Goal: Communication & Community: Answer question/provide support

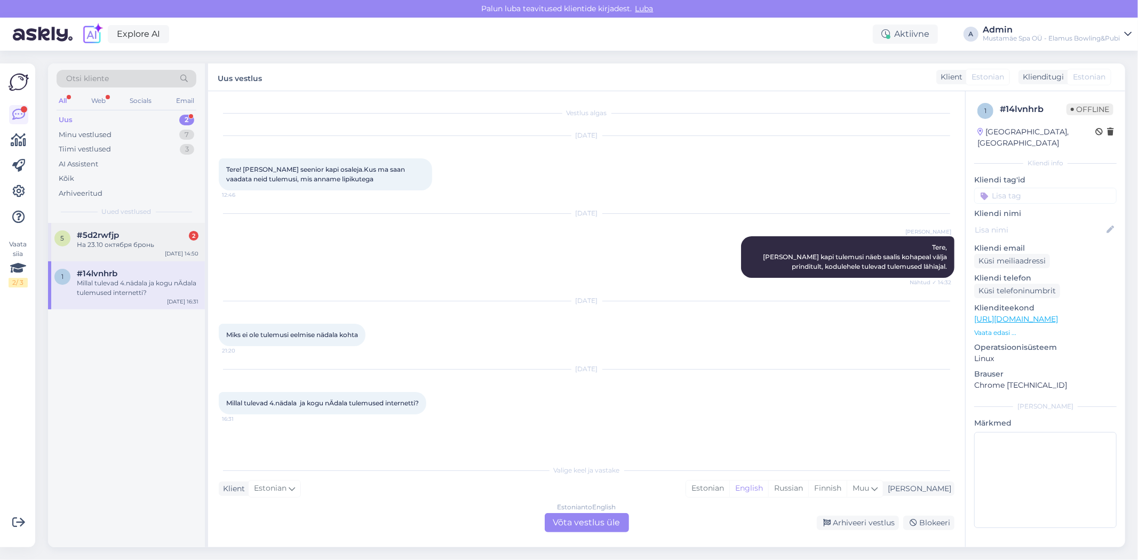
click at [123, 231] on div "#5d2rwfjp 2" at bounding box center [138, 236] width 122 height 10
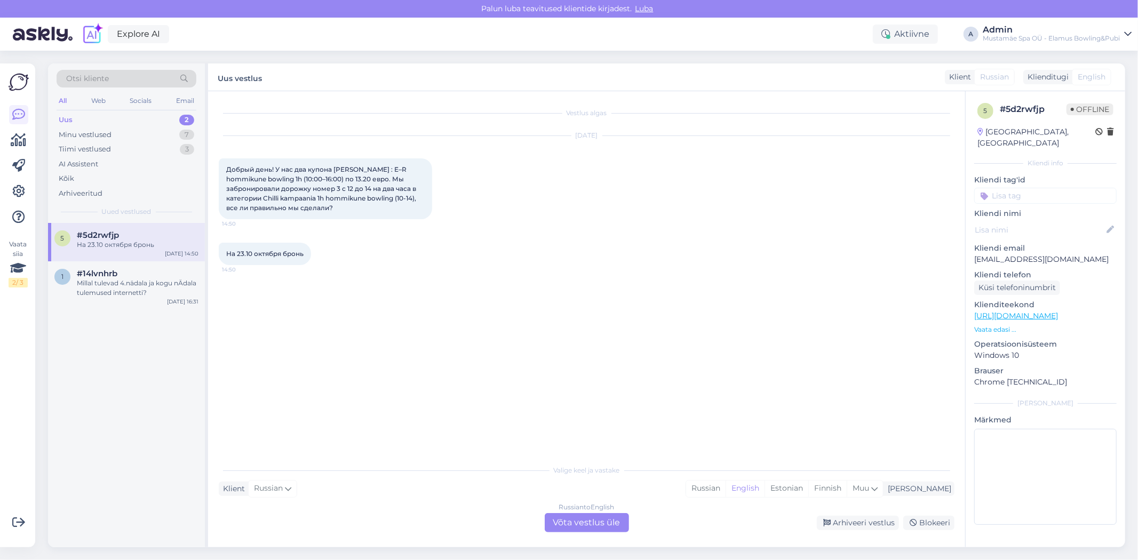
click at [1048, 75] on div "Klienditugi" at bounding box center [1046, 77] width 45 height 11
click at [438, 186] on icon at bounding box center [439, 189] width 3 height 6
click at [492, 207] on link "Show English translation" at bounding box center [488, 206] width 105 height 14
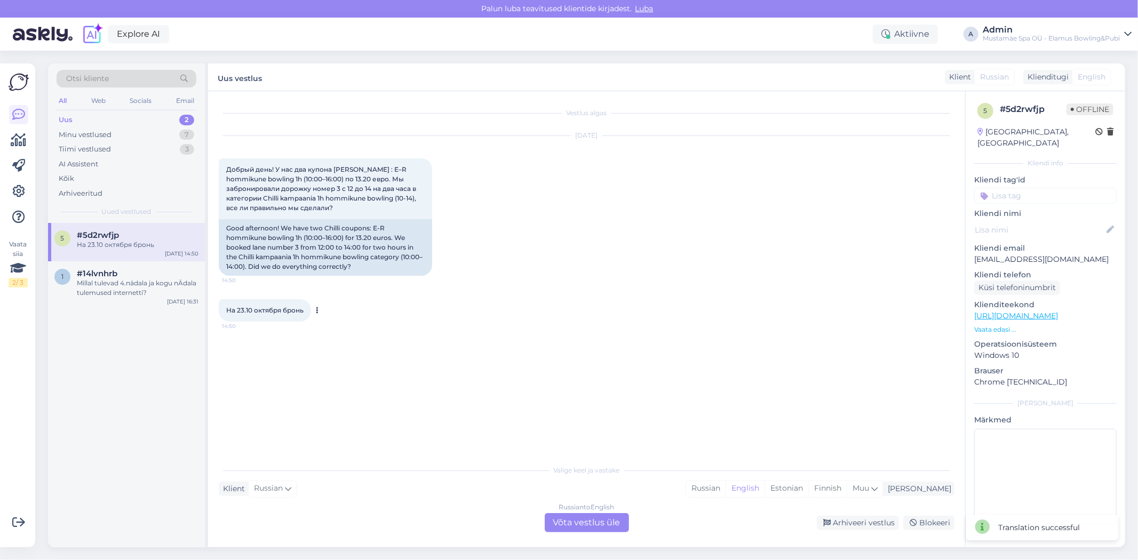
click at [318, 311] on icon at bounding box center [318, 310] width 3 height 6
click at [354, 333] on link "Show English translation" at bounding box center [366, 328] width 105 height 14
click at [574, 522] on div "Russian to English Võta vestlus üle" at bounding box center [587, 522] width 84 height 19
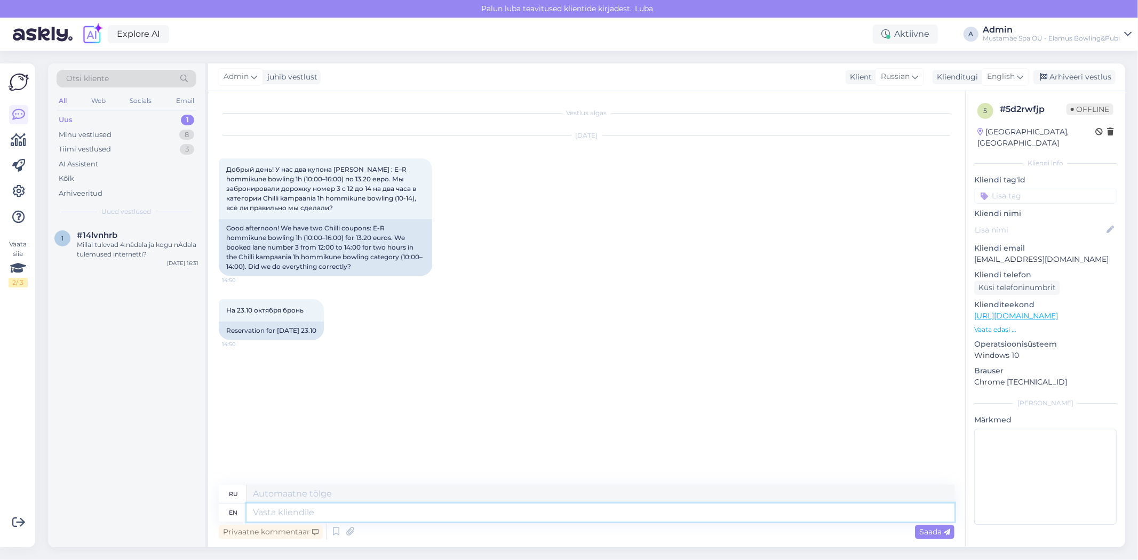
click at [574, 518] on textarea at bounding box center [601, 513] width 708 height 18
click at [1006, 77] on span "English" at bounding box center [1001, 77] width 28 height 12
click at [974, 119] on link "Estonian" at bounding box center [981, 124] width 117 height 17
click at [407, 515] on textarea at bounding box center [601, 513] width 708 height 18
type textarea "Tere"
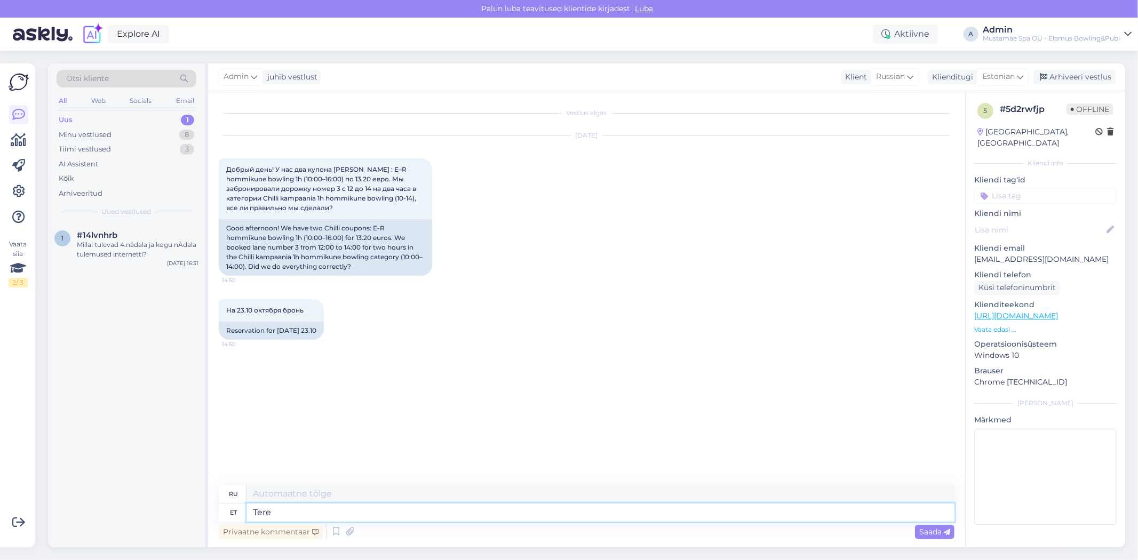
type textarea "Привет"
type textarea "Tere,"
type textarea "Привет,"
type textarea "Tere, T"
type textarea "Привет, Т."
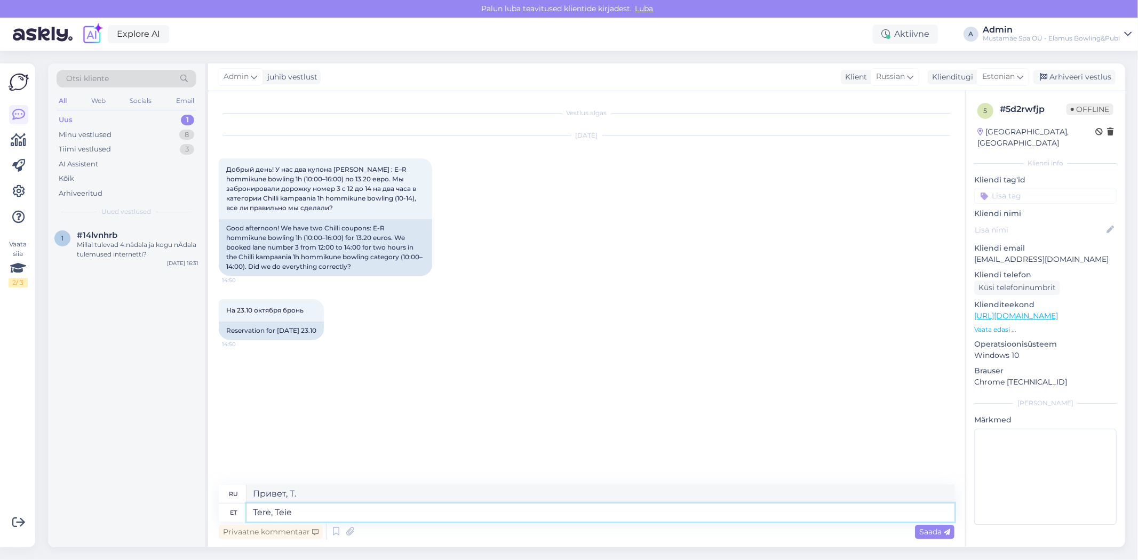
type textarea "Tere, Teie"
type textarea "Привет, Ты"
type textarea "Tere, Teie broneering"
type textarea "Здравствуйте, ваше бронирование"
click at [438, 216] on icon at bounding box center [439, 217] width 3 height 6
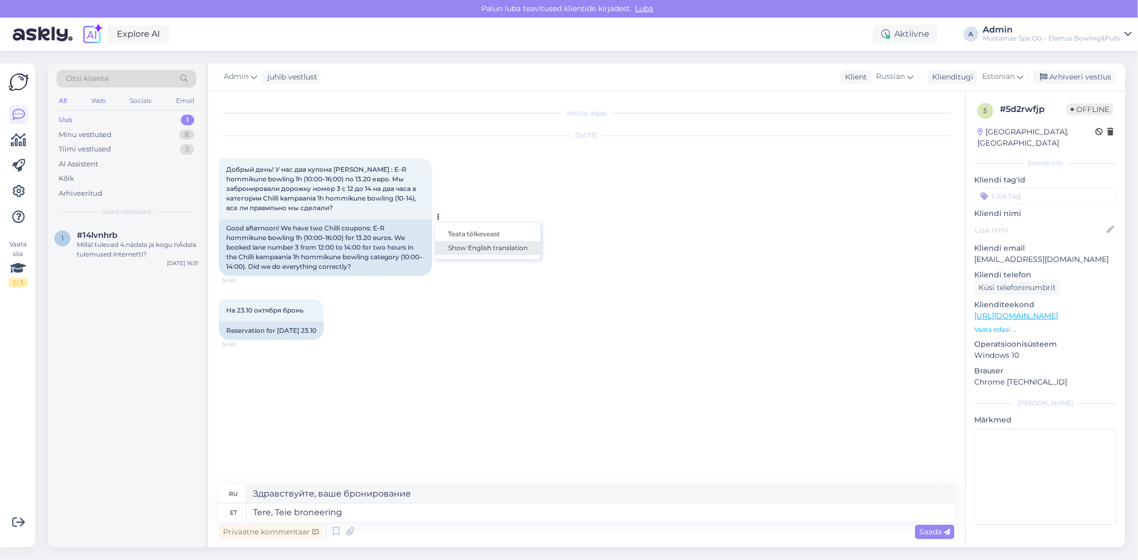
click at [468, 249] on link "Show English translation" at bounding box center [488, 248] width 105 height 14
click at [405, 510] on textarea "Tere, Teie broneering" at bounding box center [601, 513] width 708 height 18
type textarea "Tere, Teie broneering on olema"
type textarea "Здравствуйте, Ваше бронирование было"
type textarea "Tere, Teie broneering on olemas."
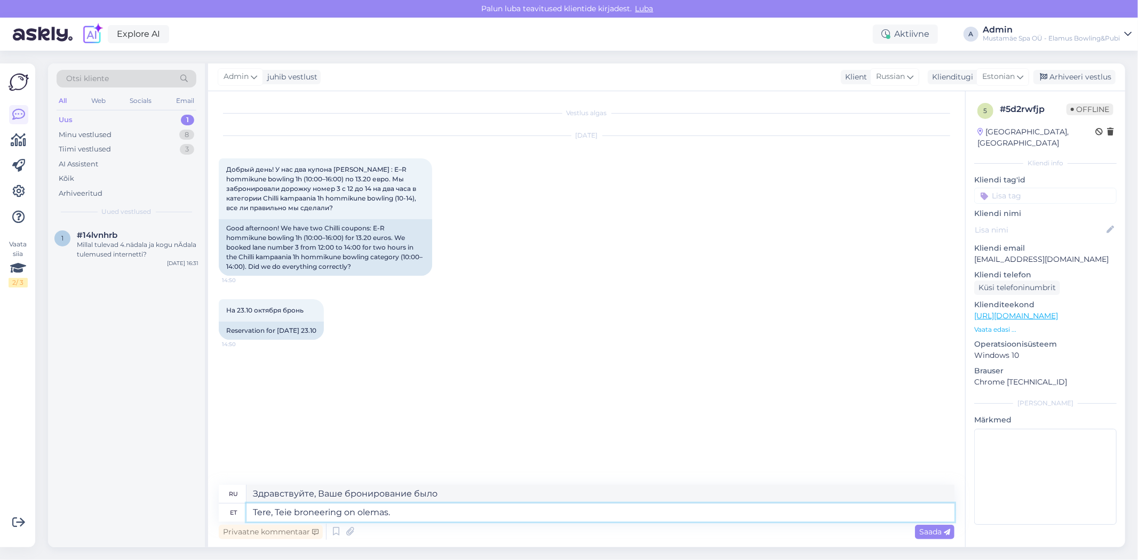
type textarea "Здравствуйте, Ваше бронирование доступно."
type textarea "Tere, Teie broneering on olemas."
click at [936, 531] on span "Saada" at bounding box center [935, 532] width 31 height 10
